Goal: Transaction & Acquisition: Purchase product/service

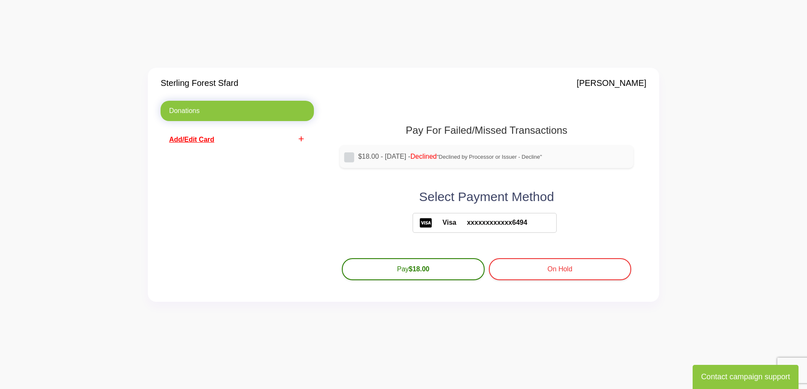
click at [202, 140] on span "Add/Edit Card" at bounding box center [191, 139] width 45 height 7
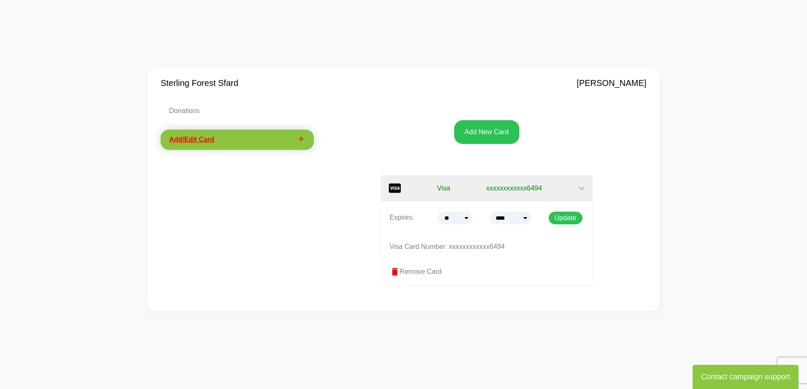
click at [549, 191] on button "Visa xxxxxxxxxxxx6494" at bounding box center [487, 188] width 212 height 26
click at [300, 137] on icon "add" at bounding box center [301, 139] width 8 height 8
click at [536, 187] on span "xxxxxxxxxxxx6494" at bounding box center [514, 188] width 56 height 10
click at [486, 138] on button "Add New Card" at bounding box center [486, 132] width 65 height 24
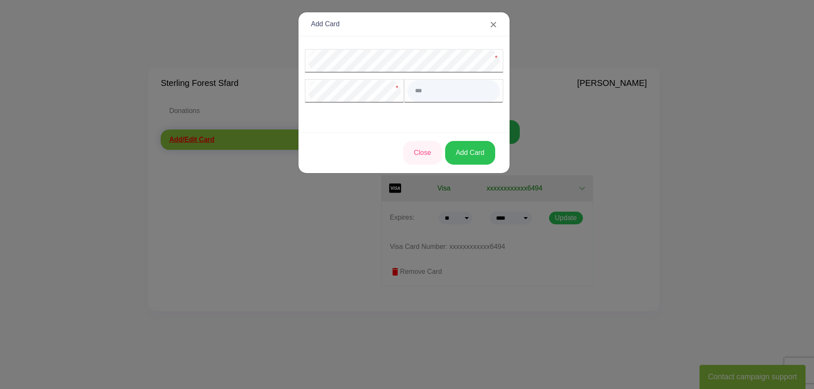
type input "***"
click at [460, 154] on button "Add Card" at bounding box center [470, 153] width 50 height 24
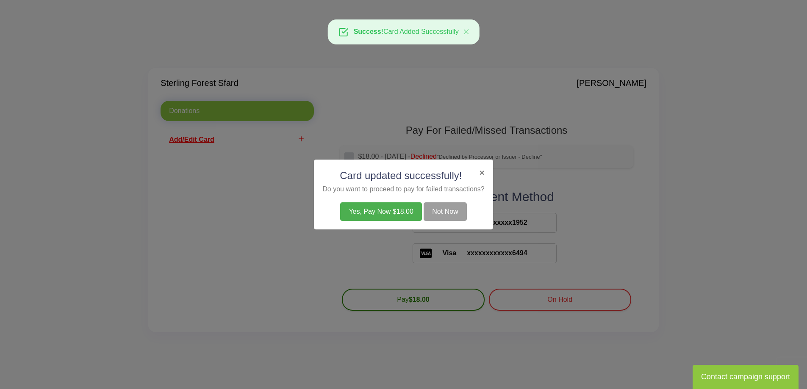
click at [409, 210] on button "Yes, Pay Now $18.00" at bounding box center [380, 212] width 81 height 19
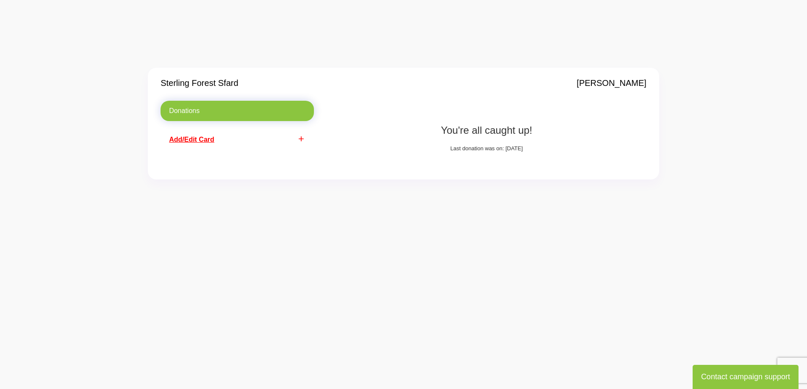
click at [292, 140] on link "add Add/Edit Card" at bounding box center [237, 140] width 153 height 20
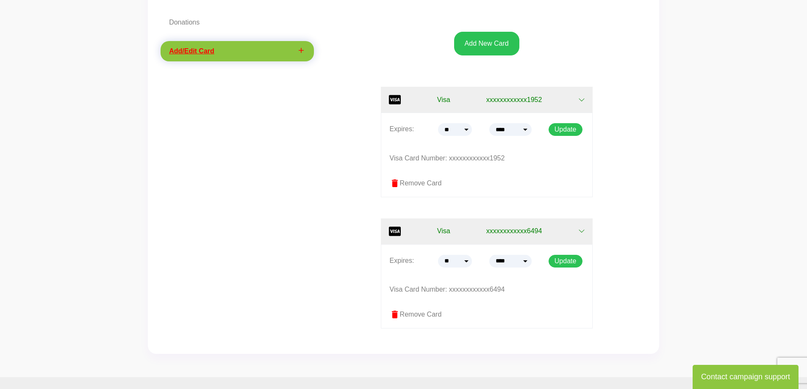
scroll to position [89, 0]
click at [421, 313] on label "delete Remove Card" at bounding box center [487, 314] width 194 height 10
click at [575, 261] on button "Update" at bounding box center [566, 261] width 34 height 13
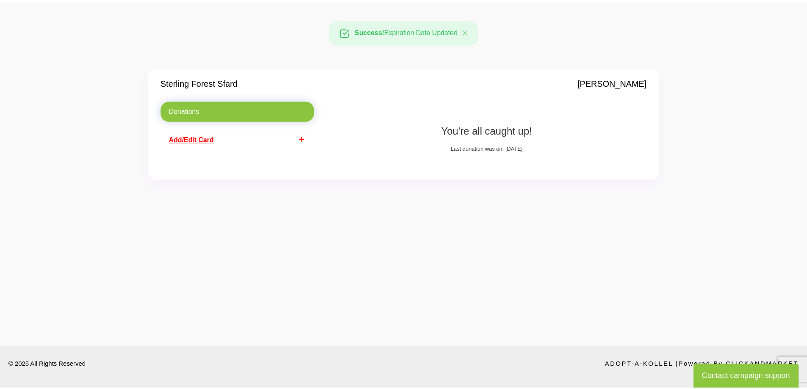
scroll to position [89, 0]
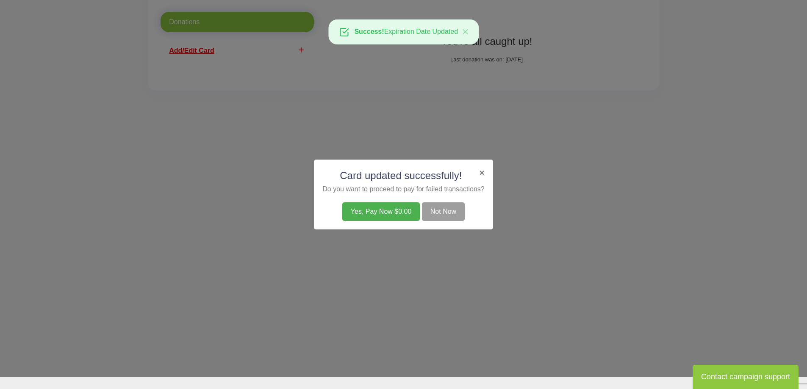
click at [446, 210] on button "Not Now" at bounding box center [443, 212] width 43 height 19
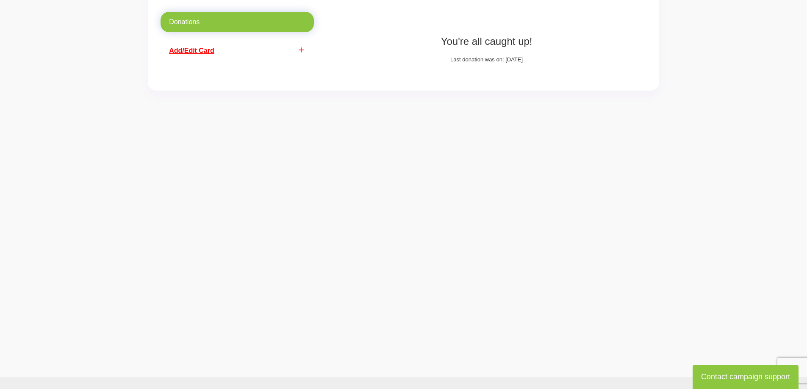
click at [208, 50] on span "Add/Edit Card" at bounding box center [191, 50] width 45 height 7
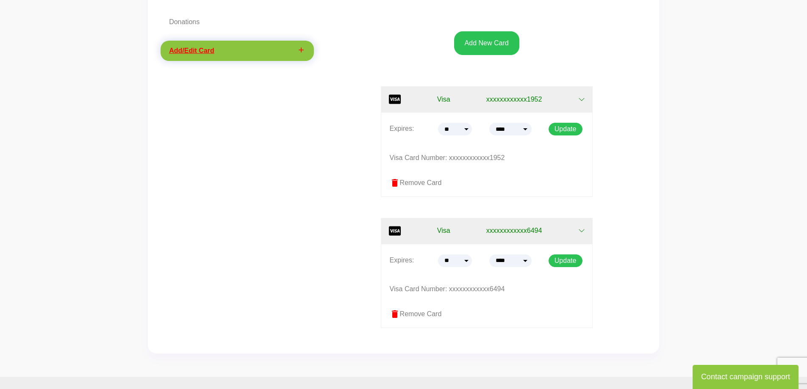
click at [583, 231] on icon "button" at bounding box center [581, 231] width 7 height 7
click at [402, 313] on label "delete Remove Card" at bounding box center [487, 314] width 194 height 10
click at [312, 152] on div "Donations add Add/Edit Card" at bounding box center [237, 176] width 166 height 329
click at [194, 19] on link "Donations" at bounding box center [237, 22] width 153 height 20
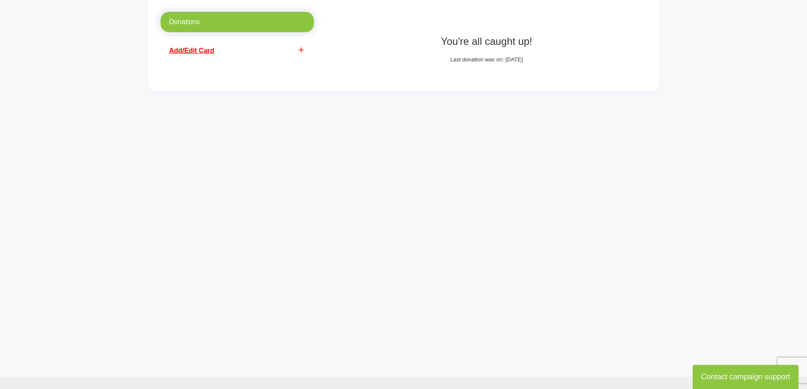
click at [194, 19] on link "Donations" at bounding box center [237, 22] width 153 height 20
click at [184, 17] on link "Donations" at bounding box center [237, 22] width 153 height 20
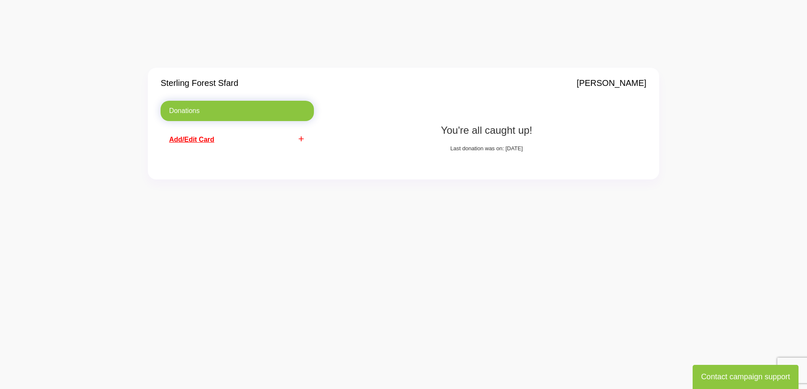
click at [192, 113] on link "Donations" at bounding box center [237, 111] width 153 height 20
